Goal: Task Accomplishment & Management: Use online tool/utility

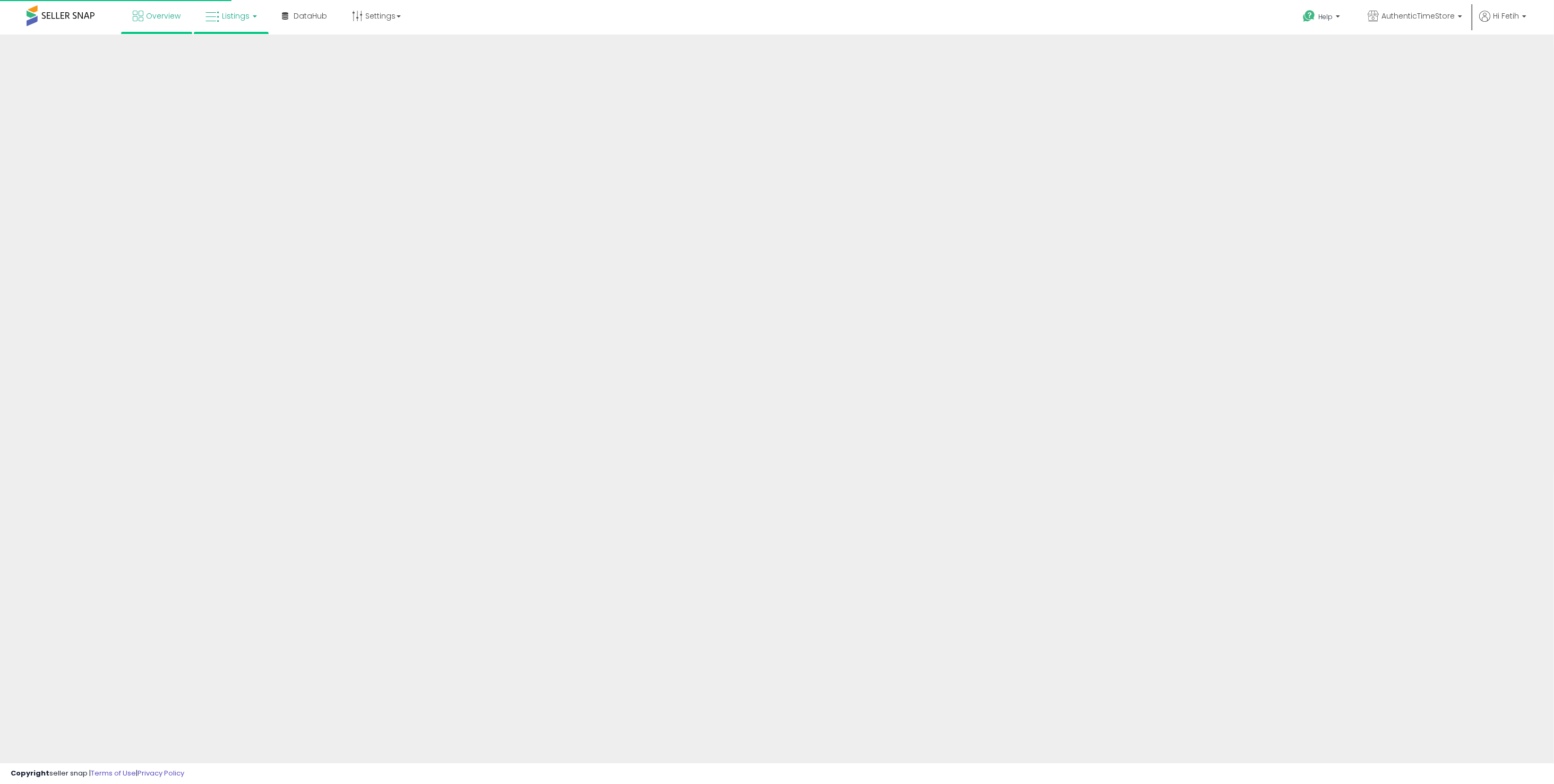
click at [233, 14] on span "Listings" at bounding box center [236, 16] width 28 height 11
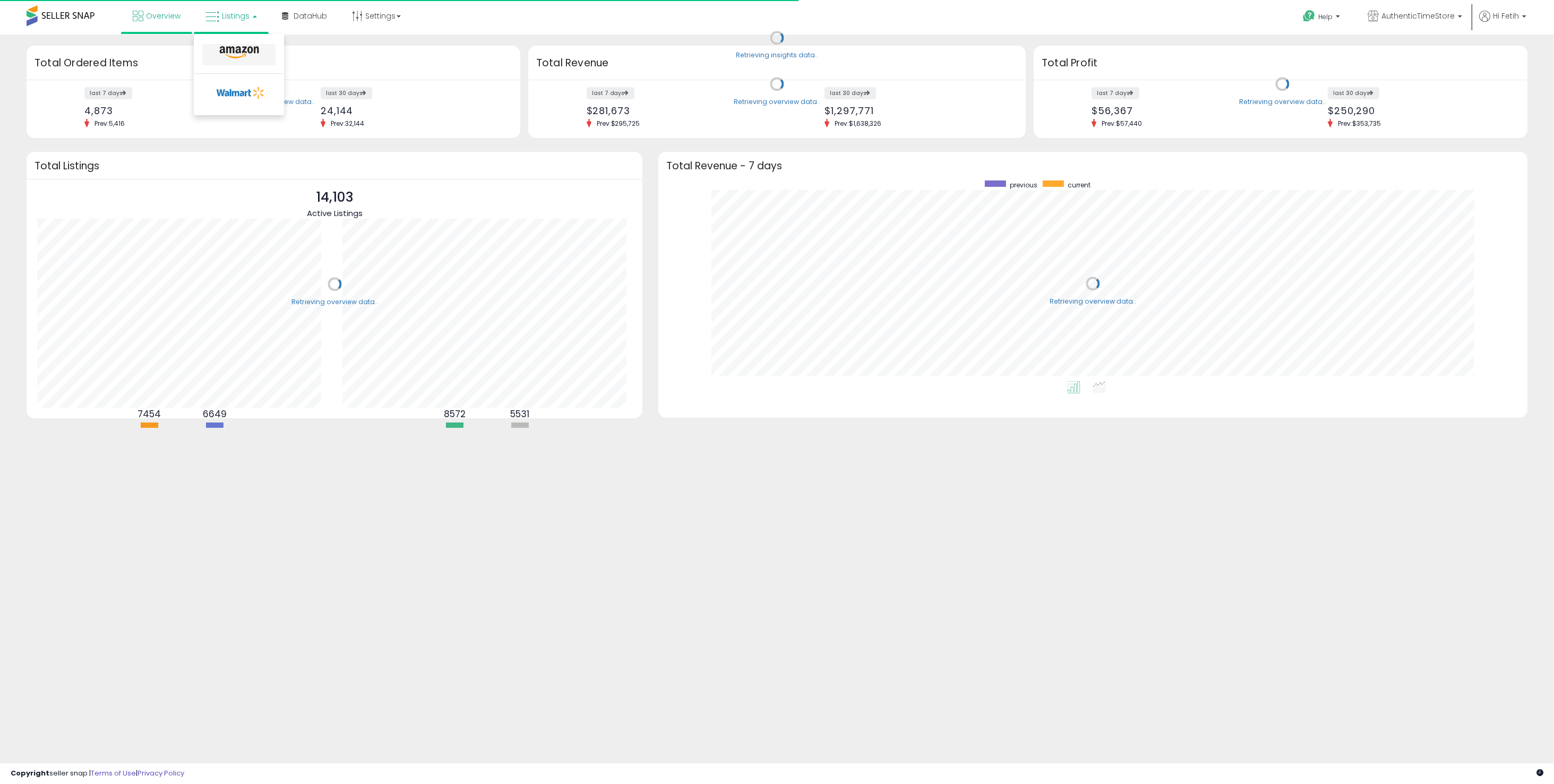
scroll to position [200, 848]
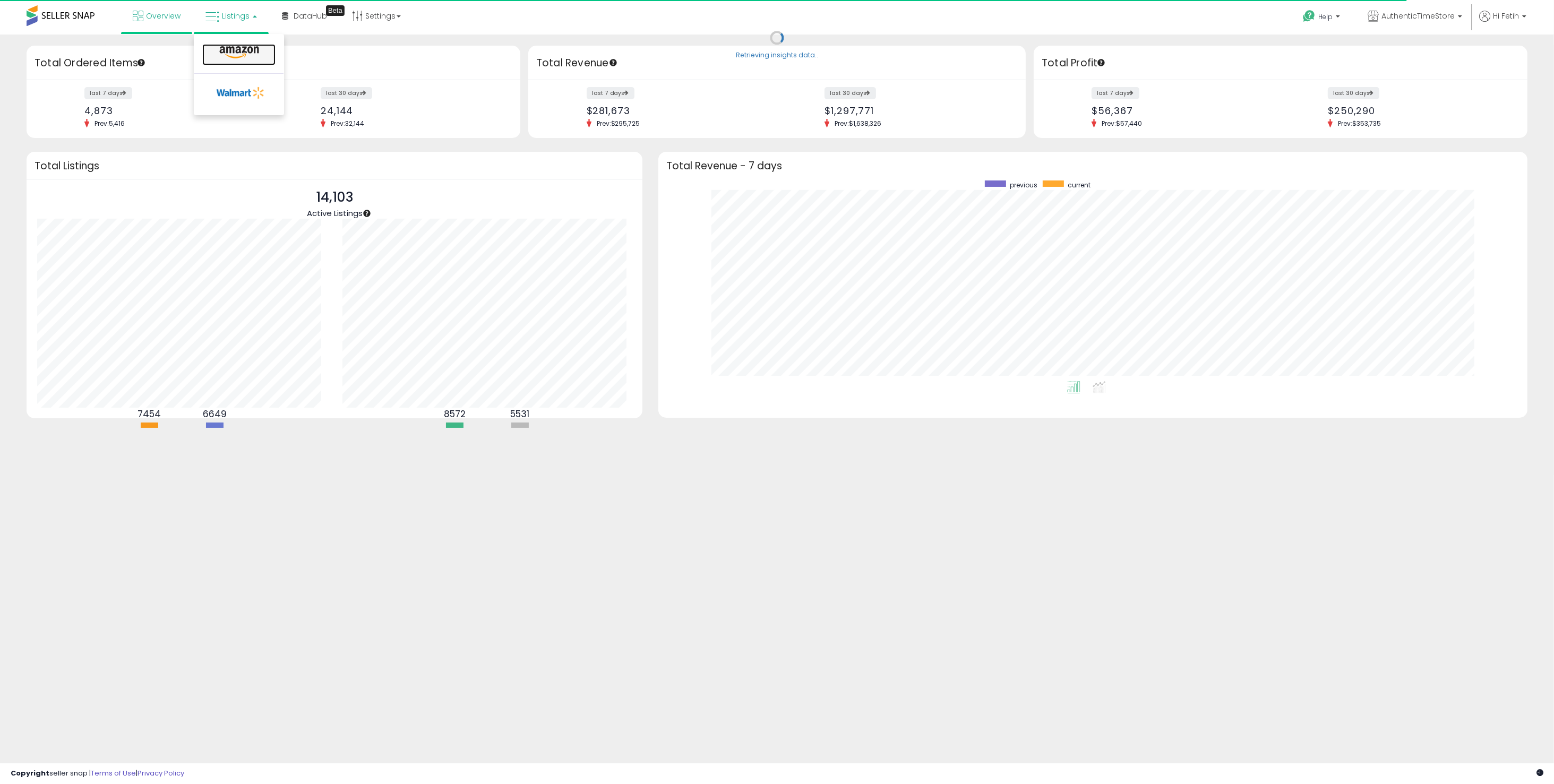
click at [241, 56] on icon at bounding box center [239, 52] width 46 height 14
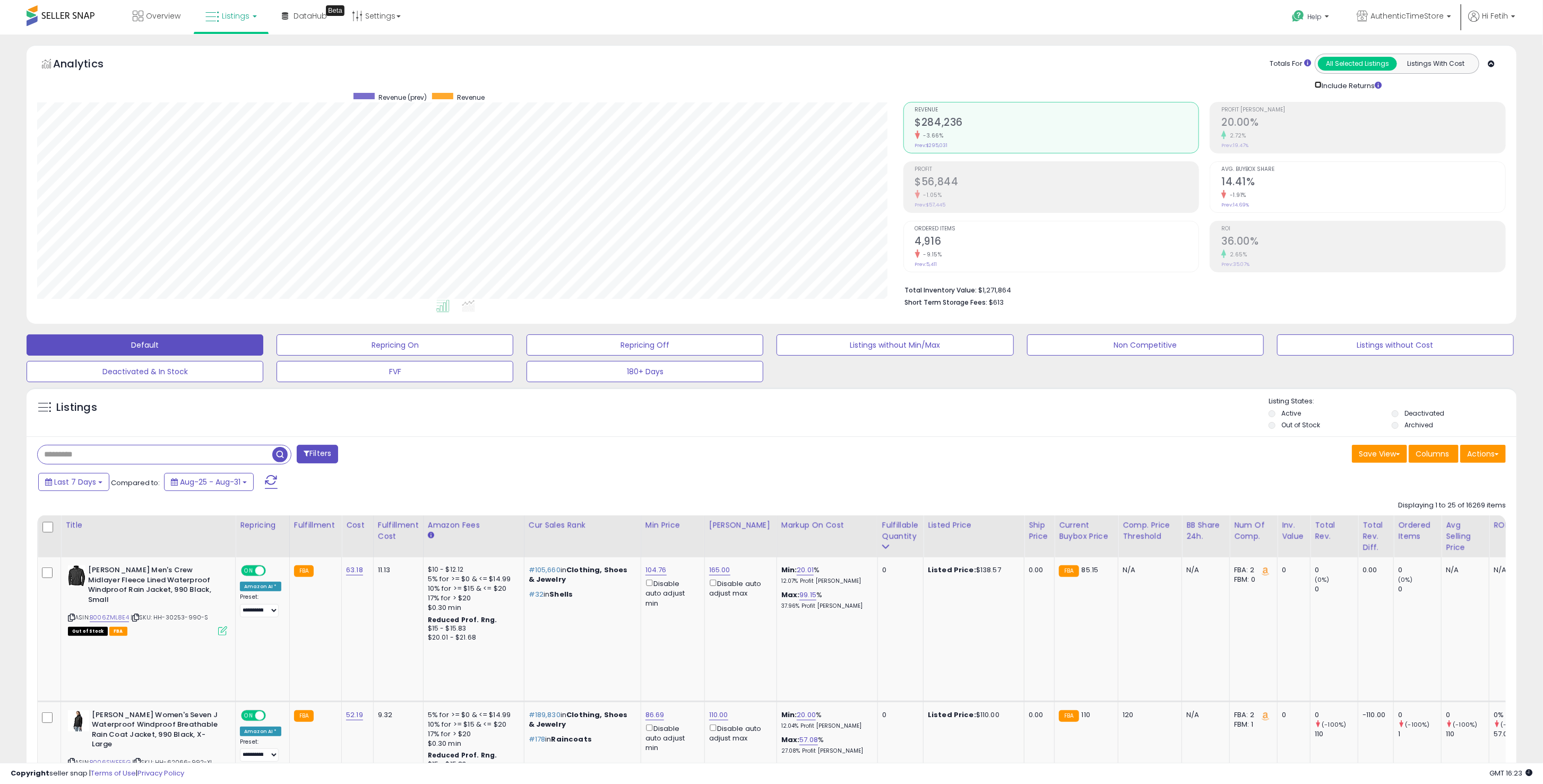
scroll to position [530539, 530004]
click at [1383, 461] on button "Save View" at bounding box center [1380, 454] width 55 height 18
click at [1270, 461] on div "Save View Save As New View Update Current View Columns Actions Import Import Wa…" at bounding box center [1143, 455] width 743 height 21
click at [1492, 454] on button "Actions" at bounding box center [1483, 454] width 46 height 18
click at [1484, 533] on link "Export All Columns" at bounding box center [1440, 540] width 116 height 16
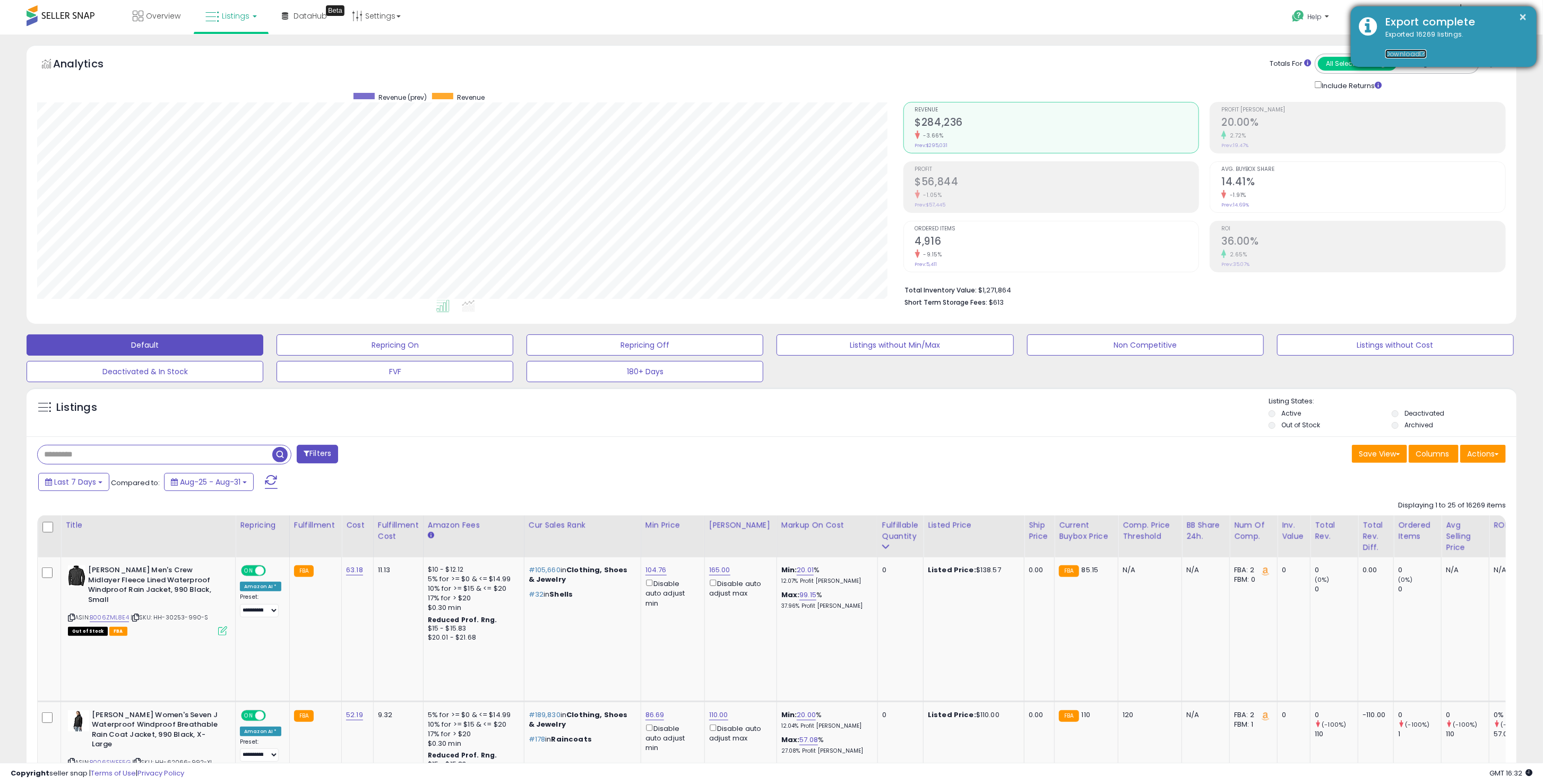
click at [1402, 53] on link "Download" at bounding box center [1406, 54] width 42 height 9
